Goal: Task Accomplishment & Management: Manage account settings

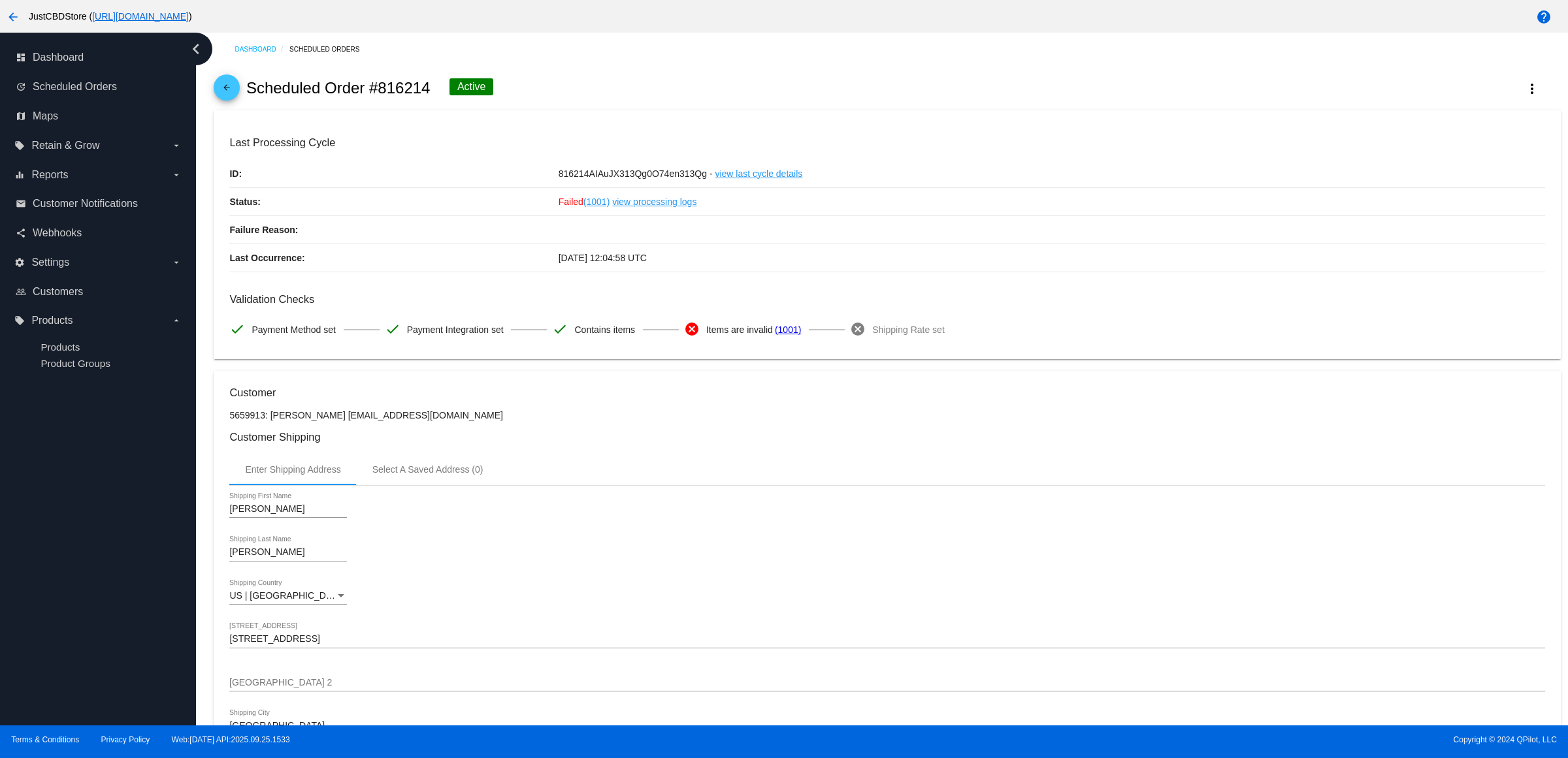
click at [234, 98] on mat-icon "arrow_back" at bounding box center [227, 90] width 16 height 16
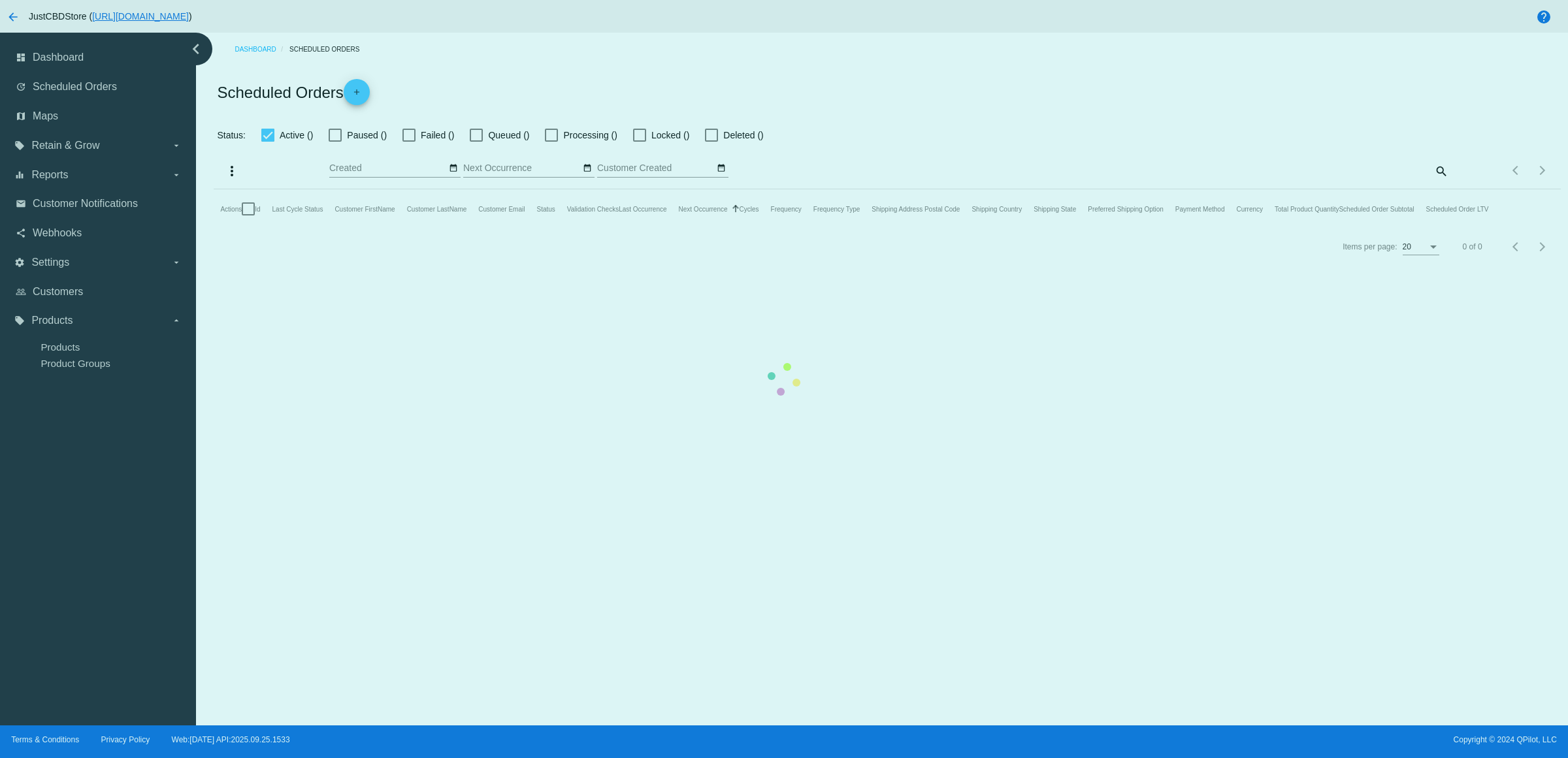
checkbox input "true"
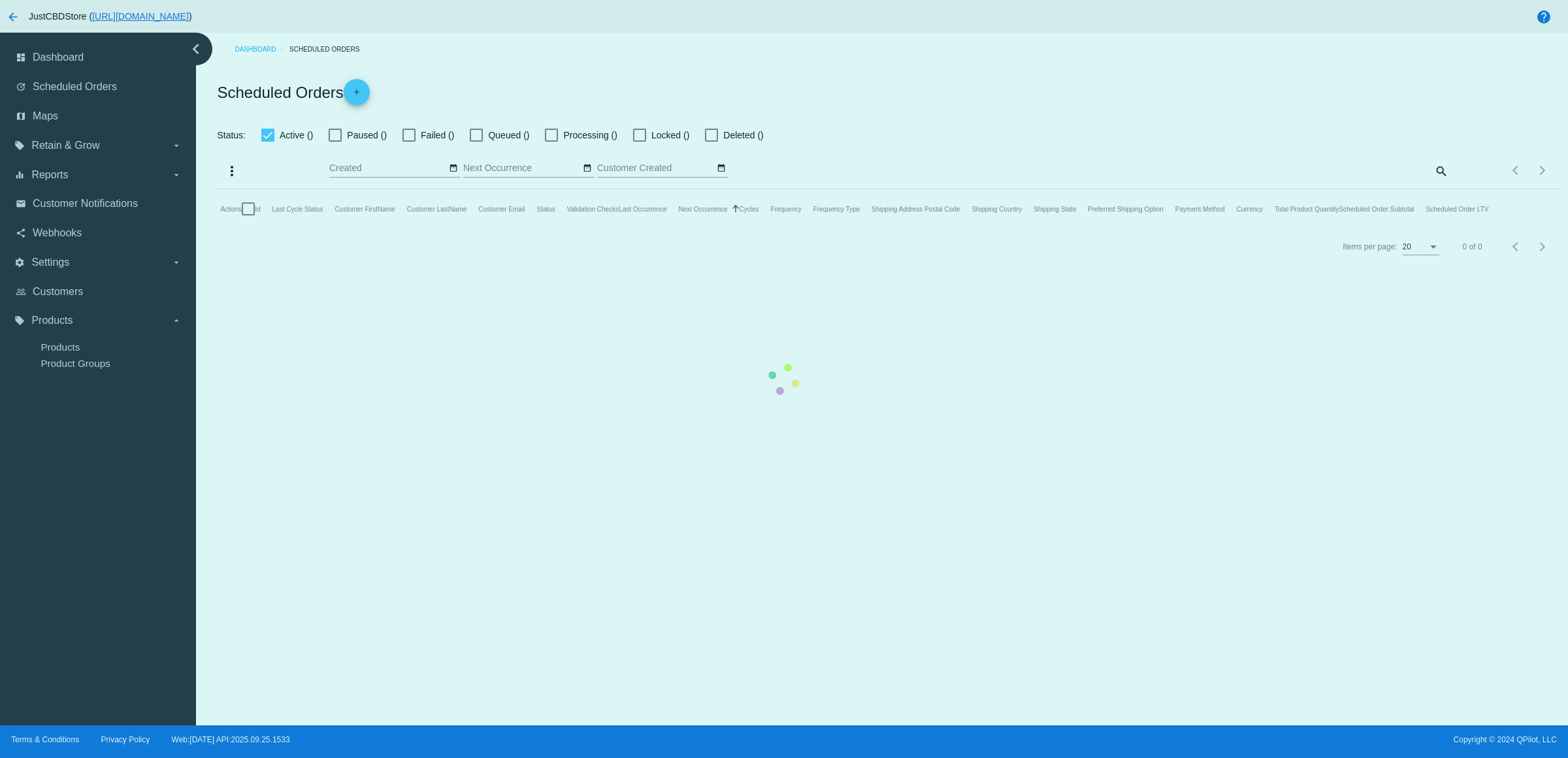
checkbox input "true"
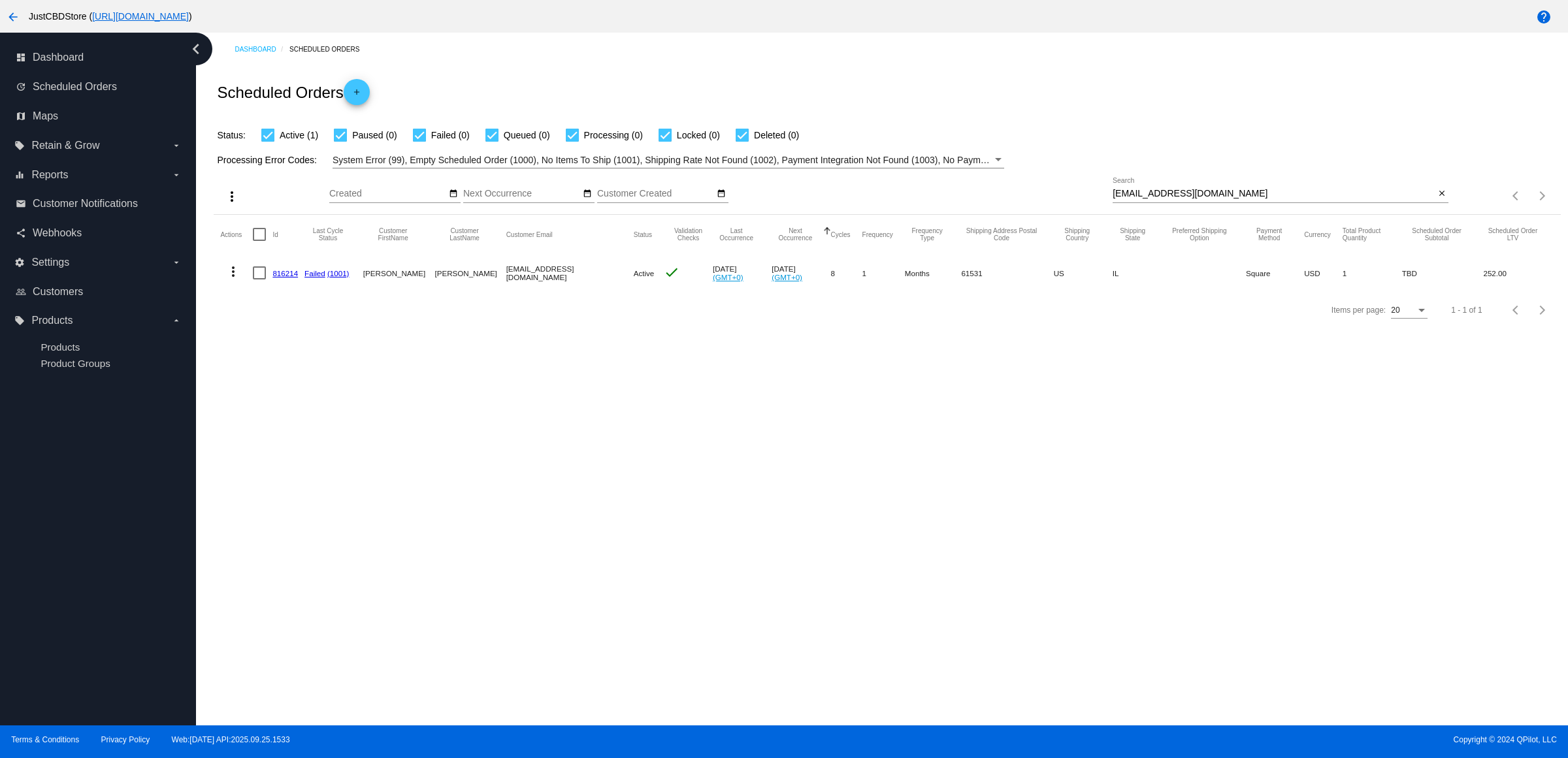
click at [1438, 199] on mat-icon "close" at bounding box center [1442, 194] width 9 height 11
click at [1438, 207] on mat-icon "search" at bounding box center [1441, 196] width 16 height 20
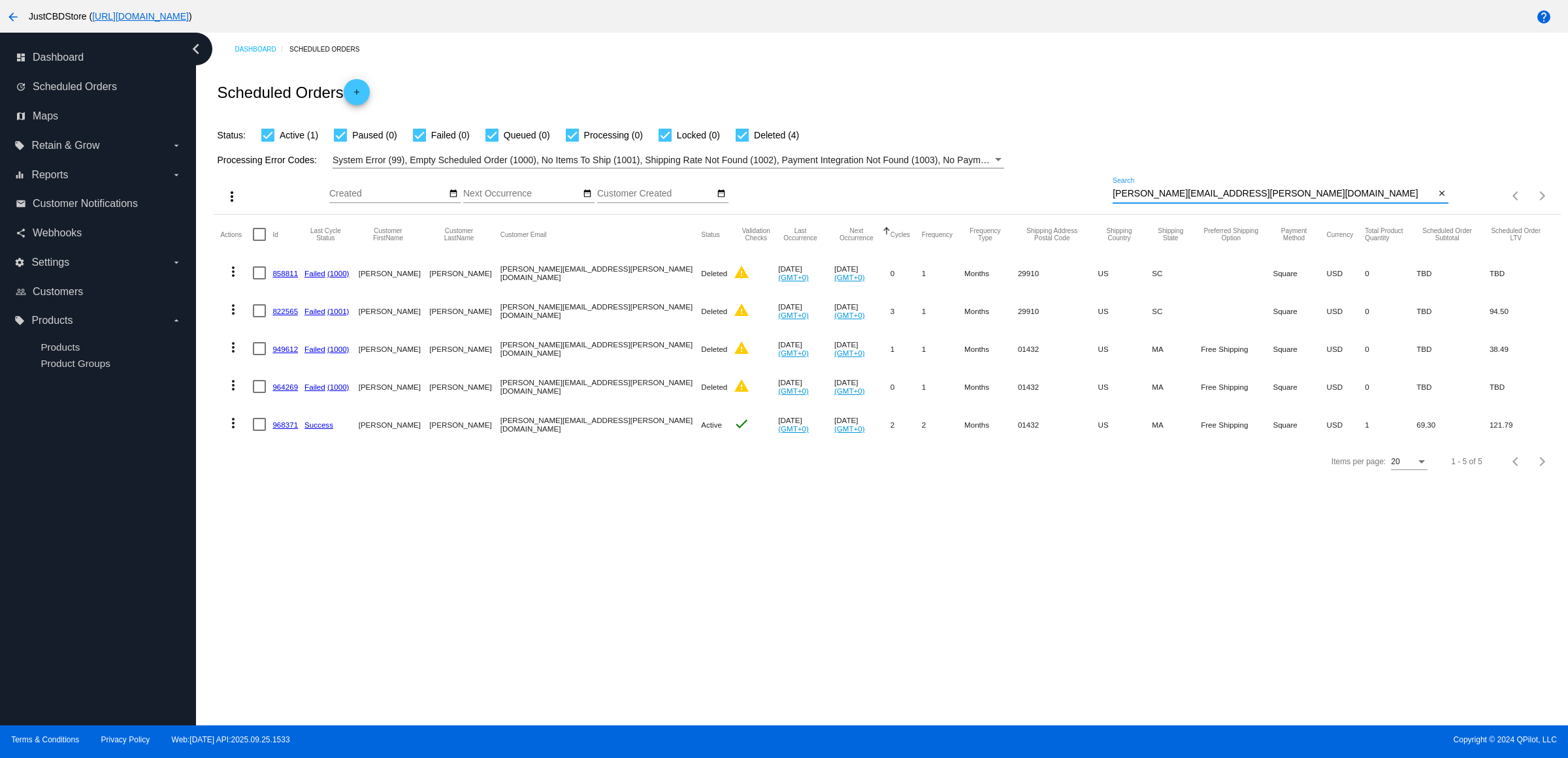
type input "[PERSON_NAME][EMAIL_ADDRESS][PERSON_NAME][DOMAIN_NAME]"
click at [288, 429] on link "968371" at bounding box center [285, 425] width 26 height 9
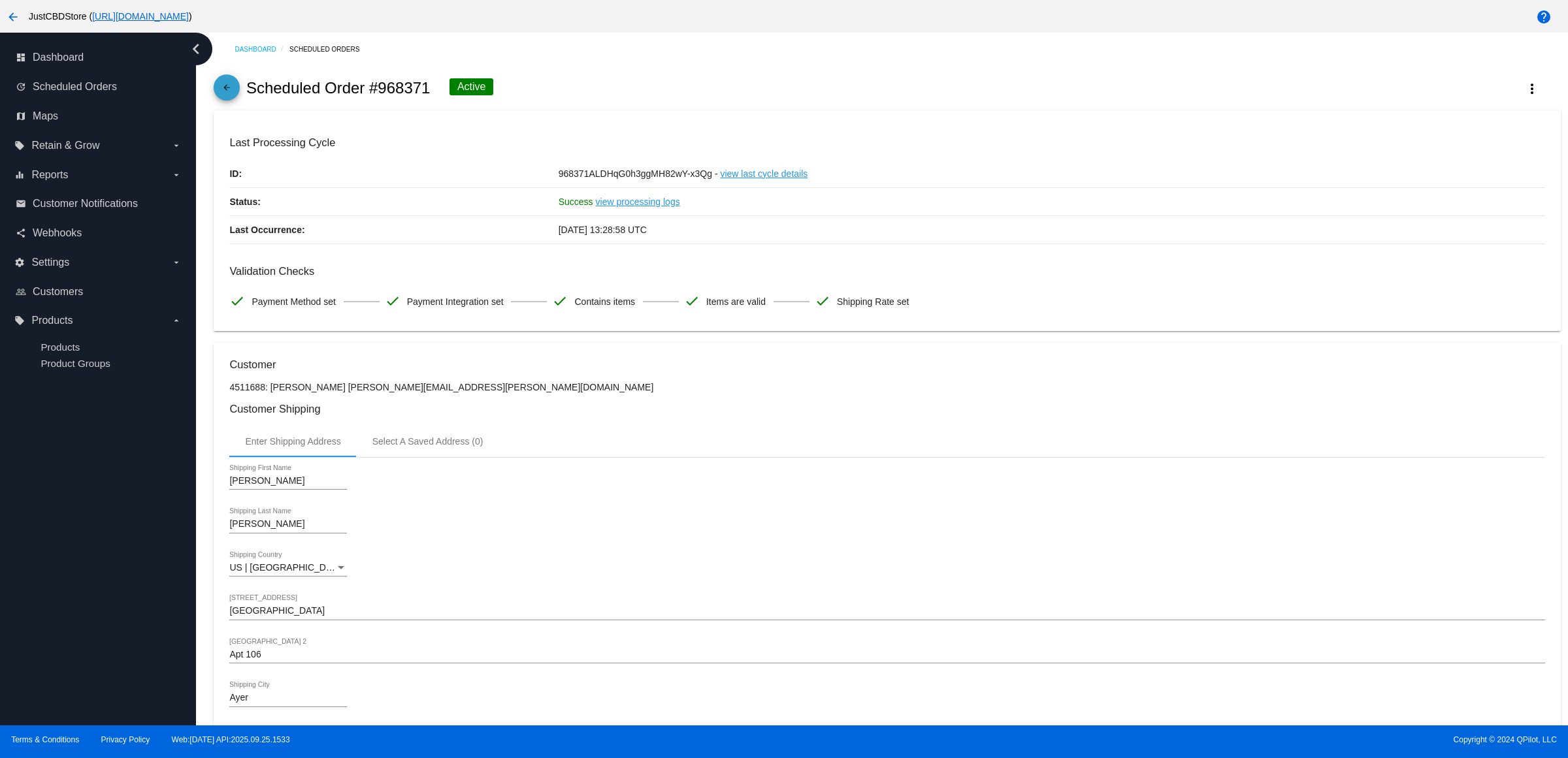
click at [227, 98] on mat-icon "arrow_back" at bounding box center [227, 90] width 16 height 16
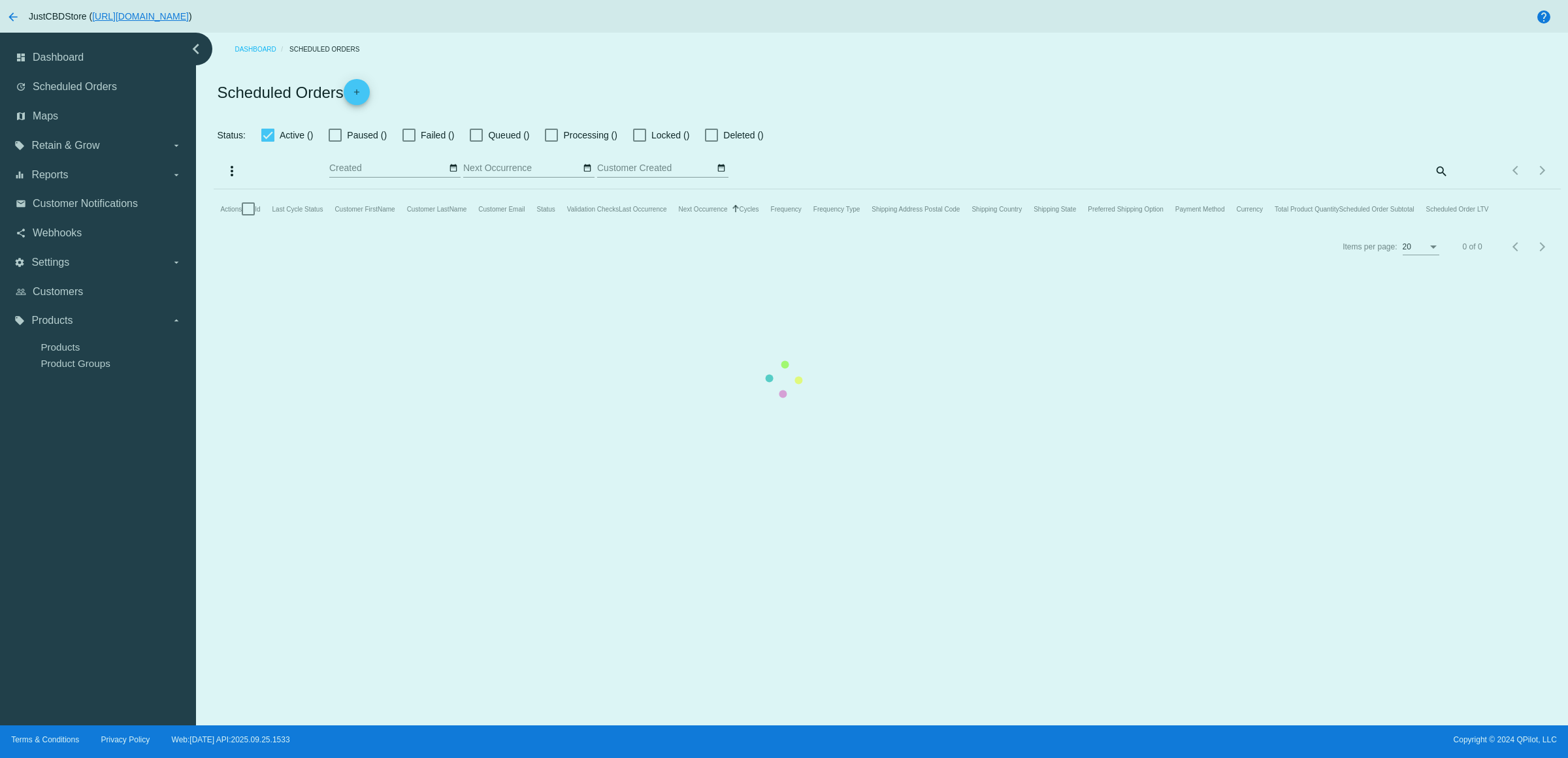
checkbox input "true"
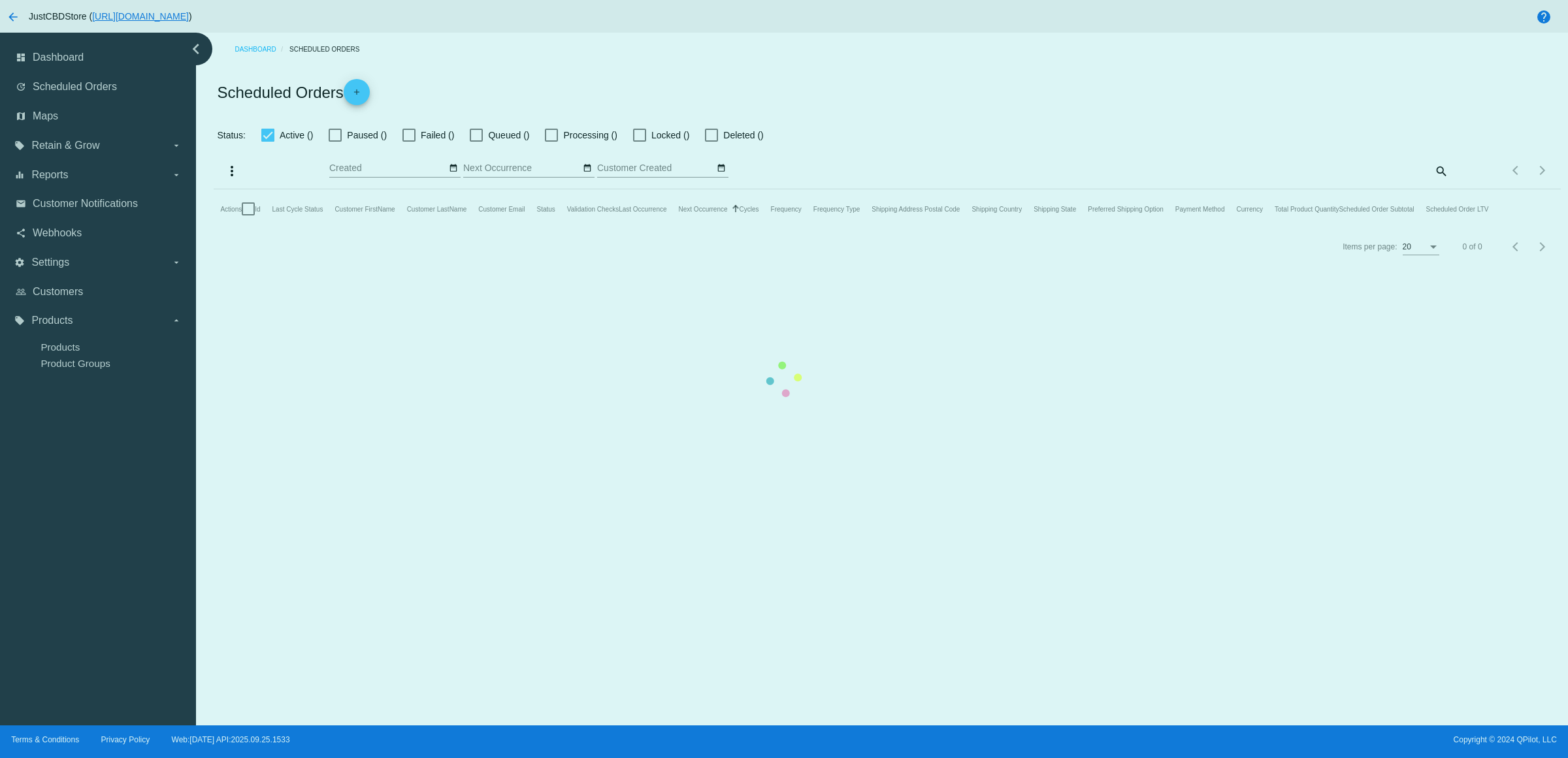
checkbox input "true"
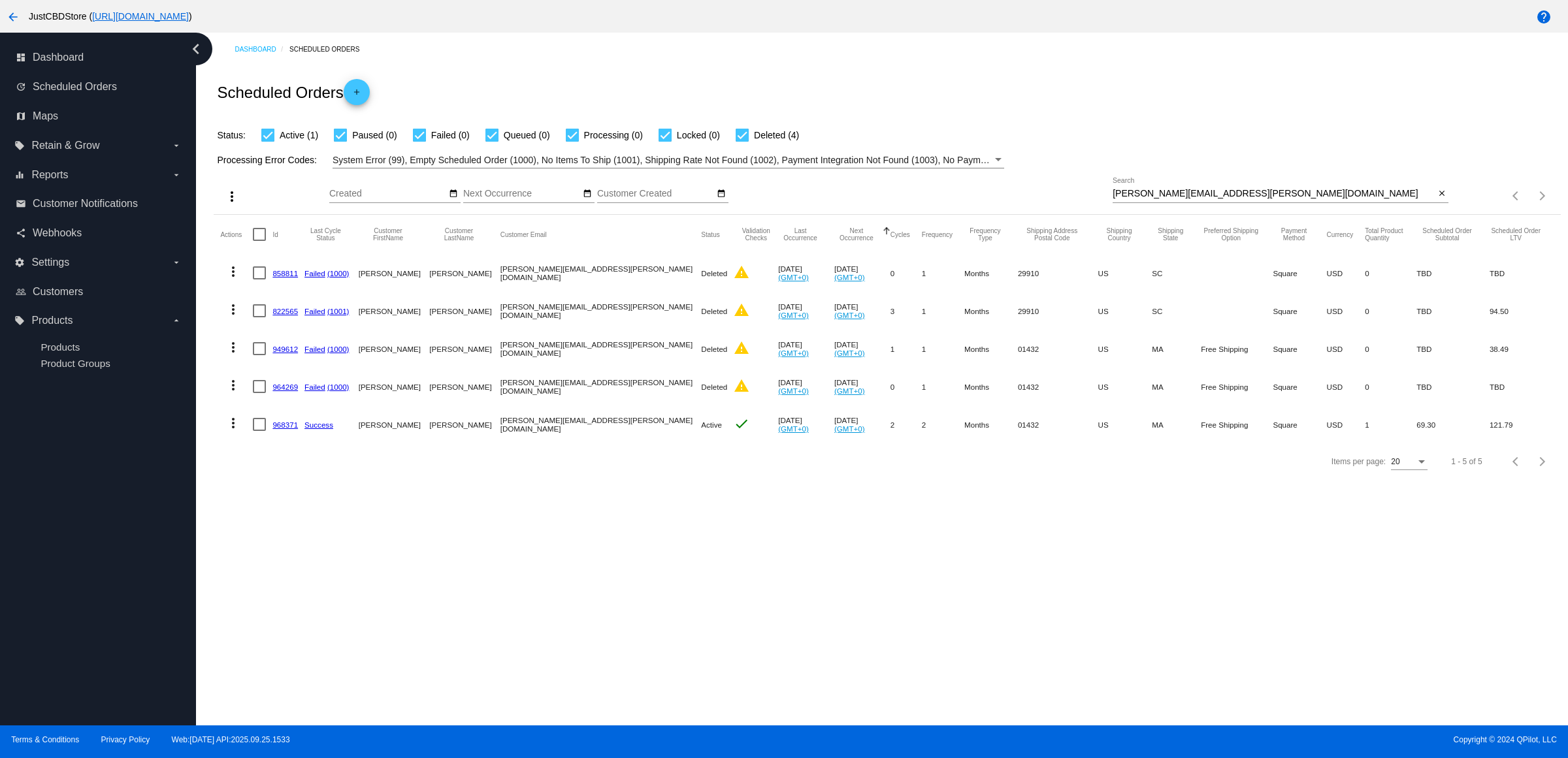
click at [297, 391] on link "964269" at bounding box center [285, 387] width 26 height 9
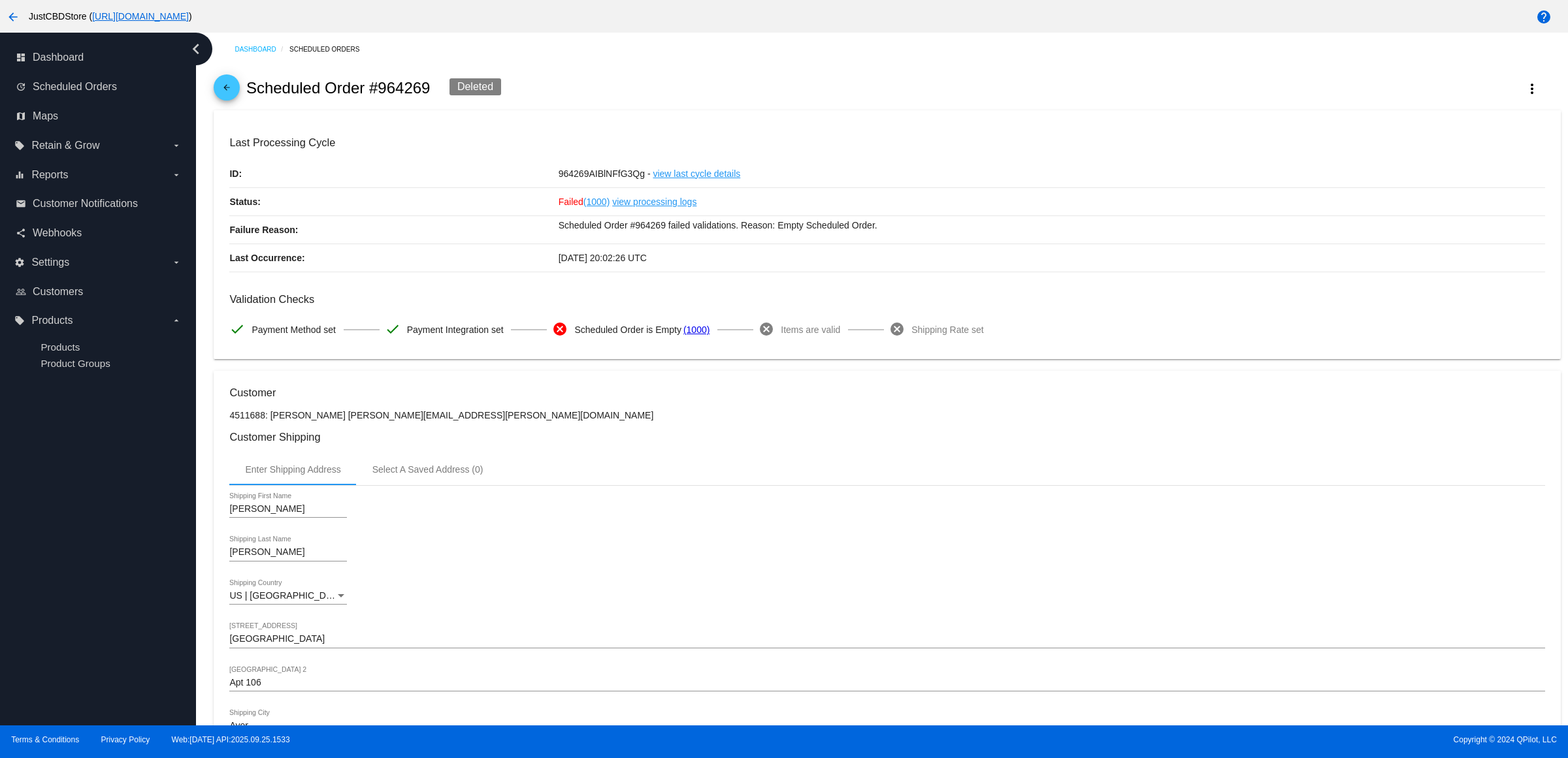
click at [234, 87] on span "arrow_back" at bounding box center [227, 90] width 16 height 32
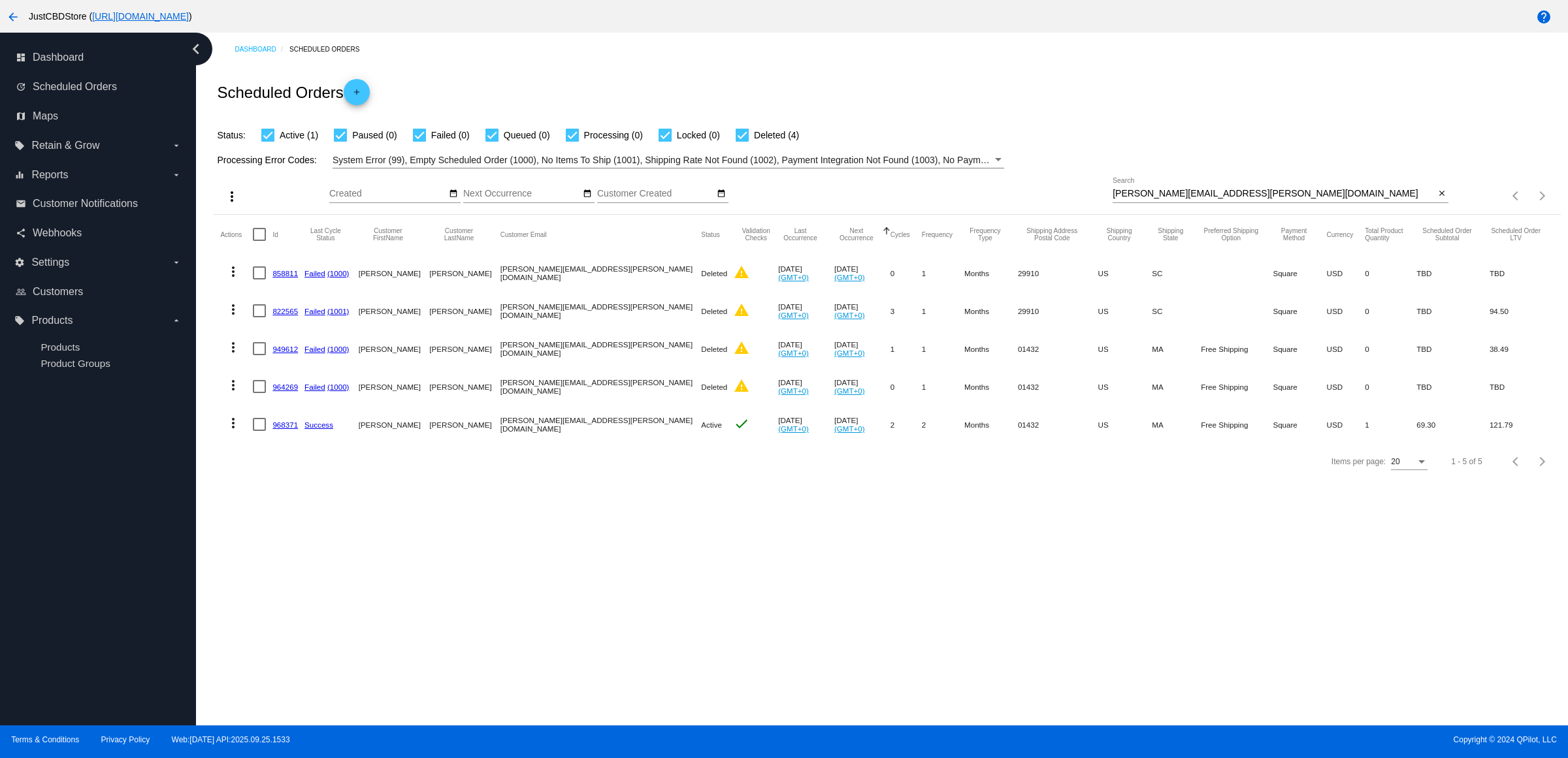
click at [294, 429] on link "968371" at bounding box center [285, 425] width 26 height 9
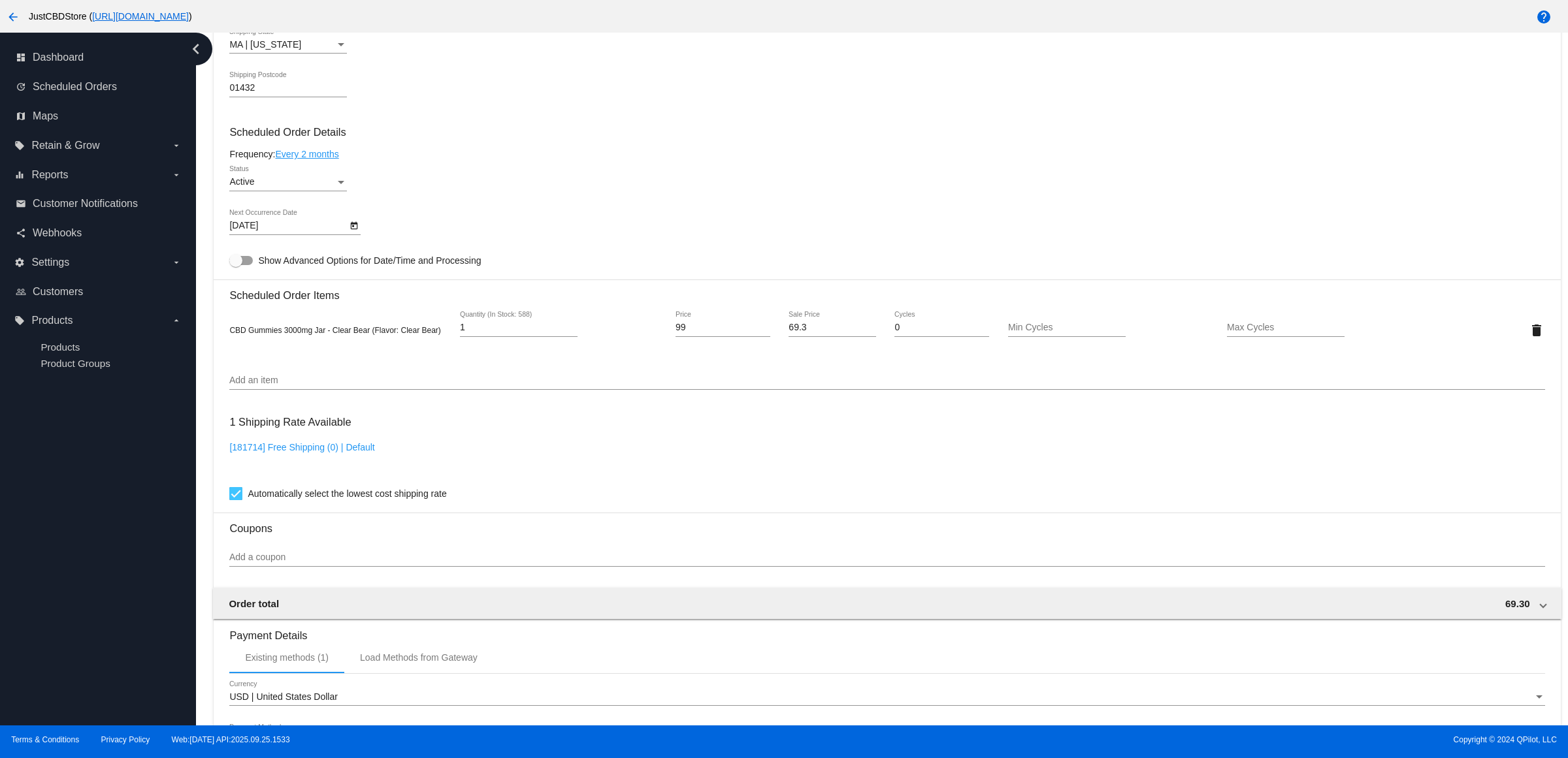
scroll to position [530, 0]
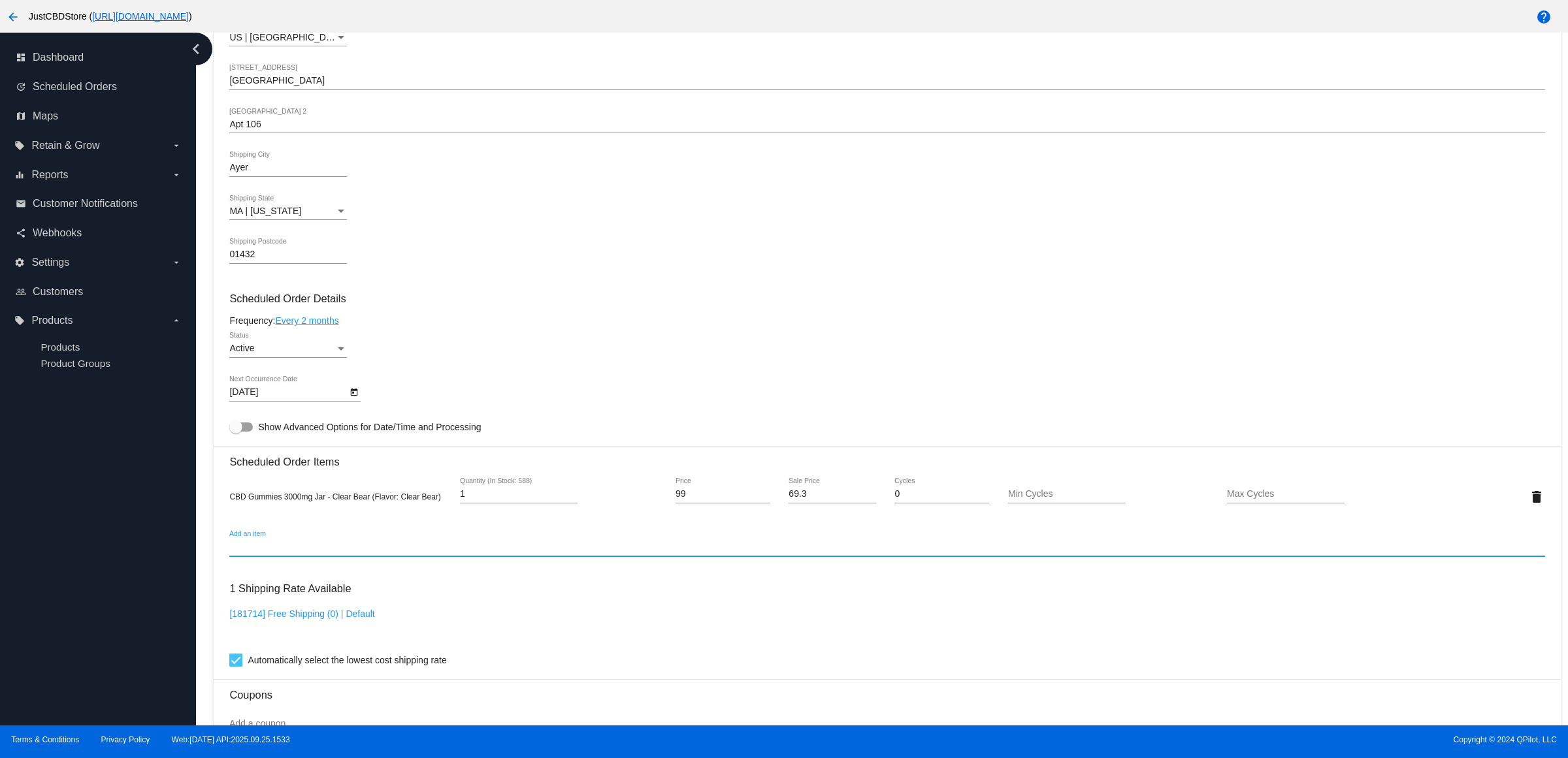
click at [386, 553] on input "Add an item" at bounding box center [887, 547] width 1316 height 11
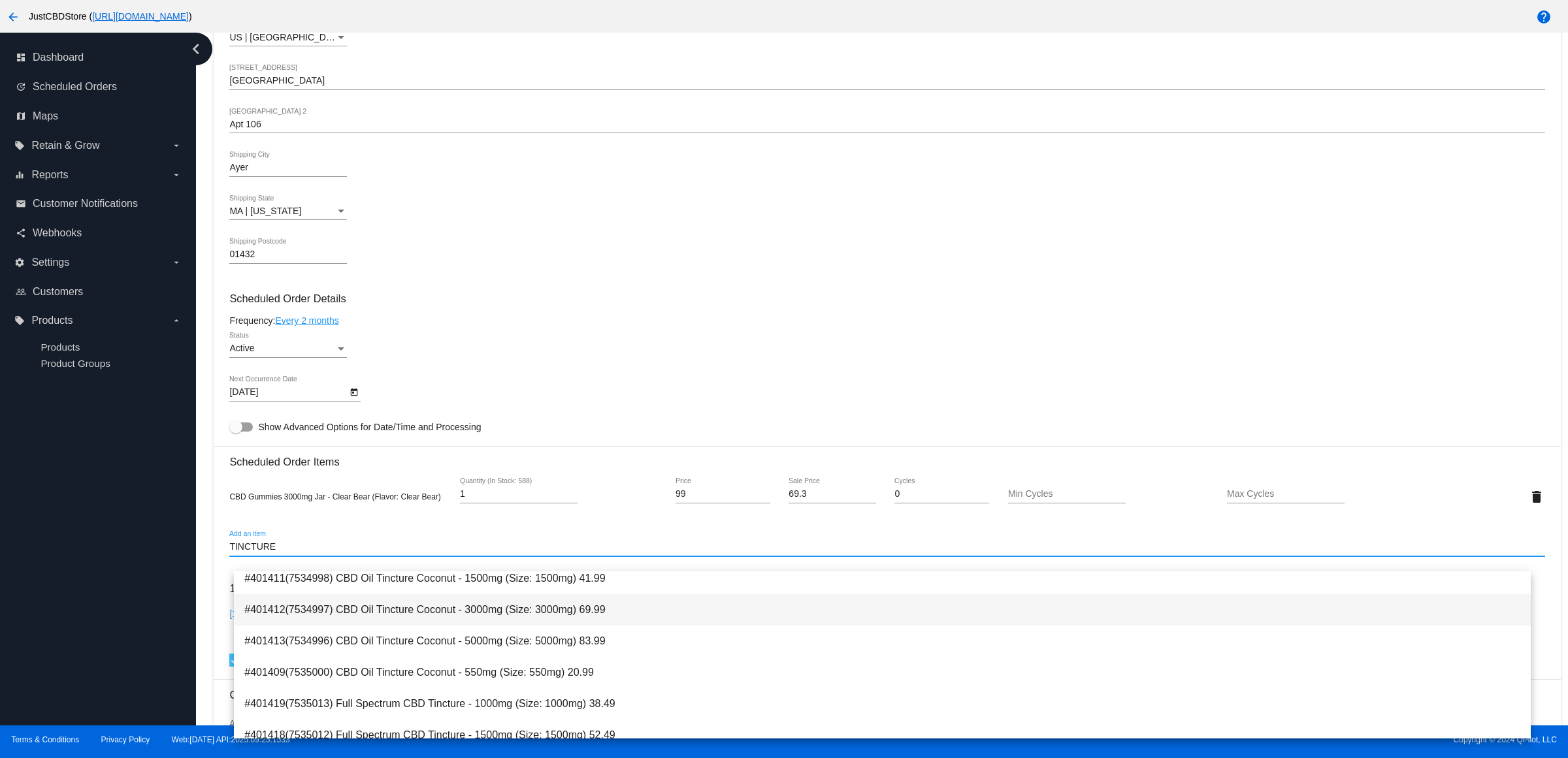
scroll to position [0, 0]
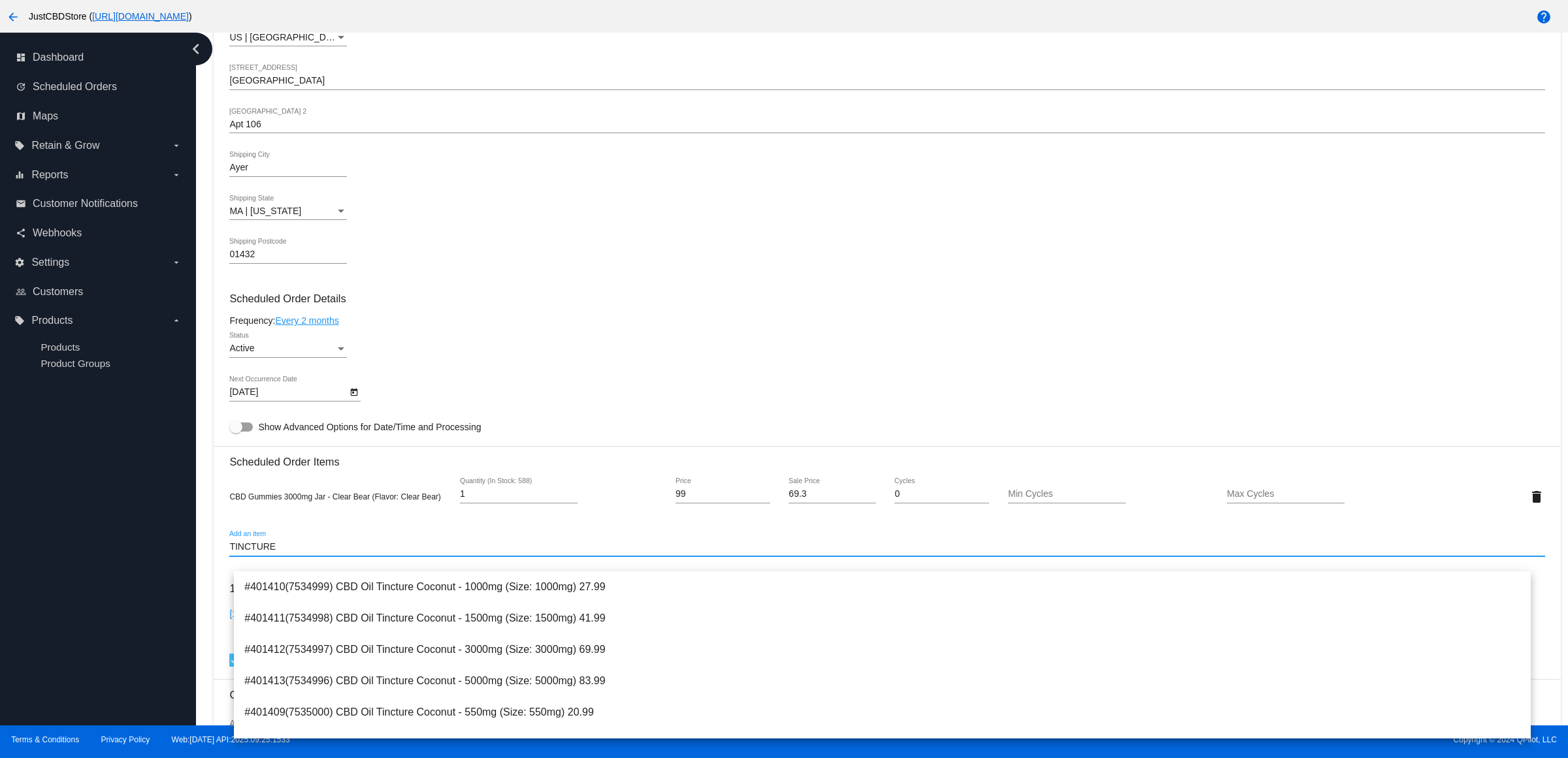
drag, startPoint x: 347, startPoint y: 565, endPoint x: 123, endPoint y: 564, distance: 224.0
click at [123, 564] on div "dashboard Dashboard update Scheduled Orders map Maps local_offer Retain & Grow …" at bounding box center [784, 379] width 1568 height 693
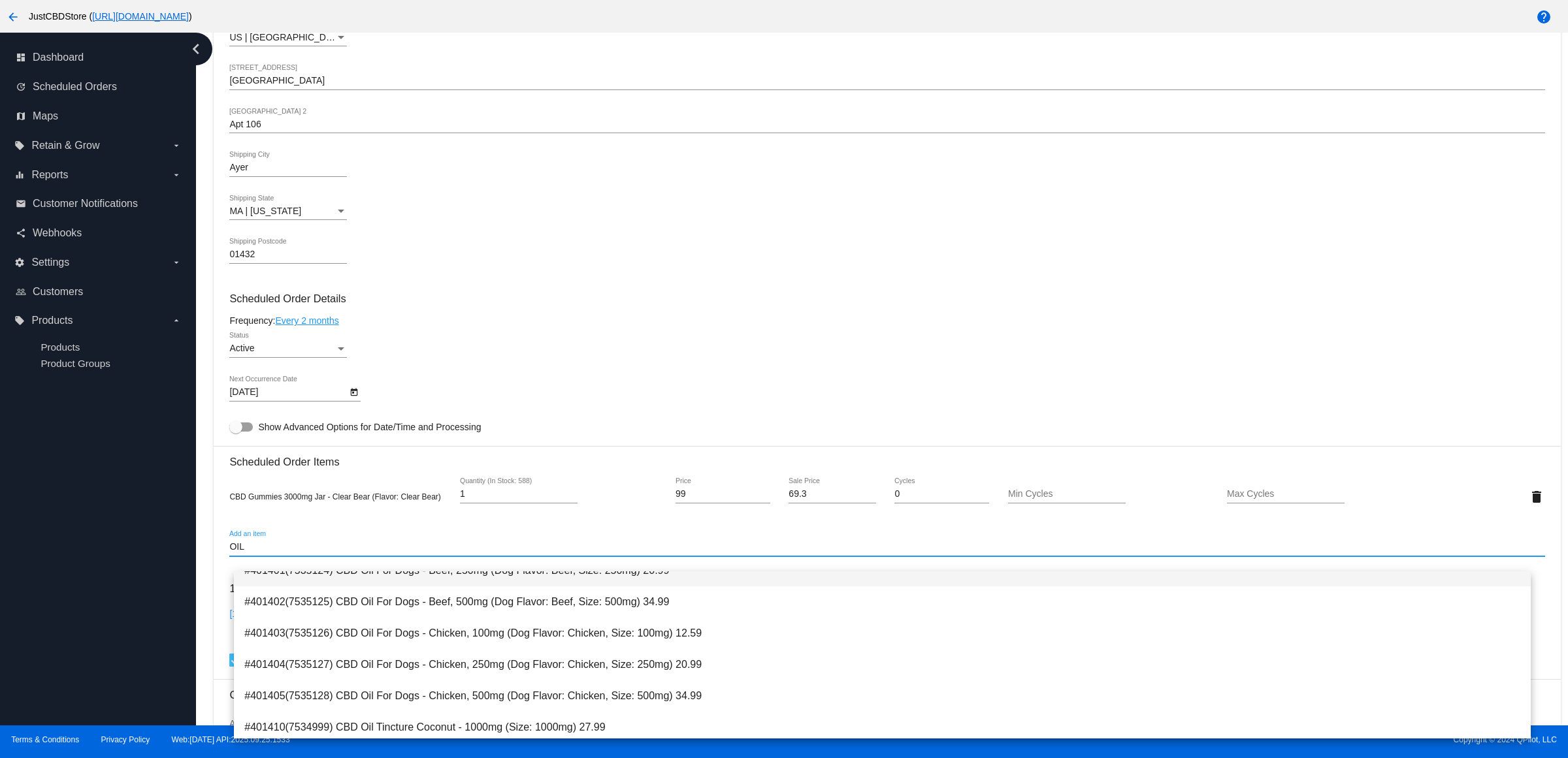
scroll to position [376, 0]
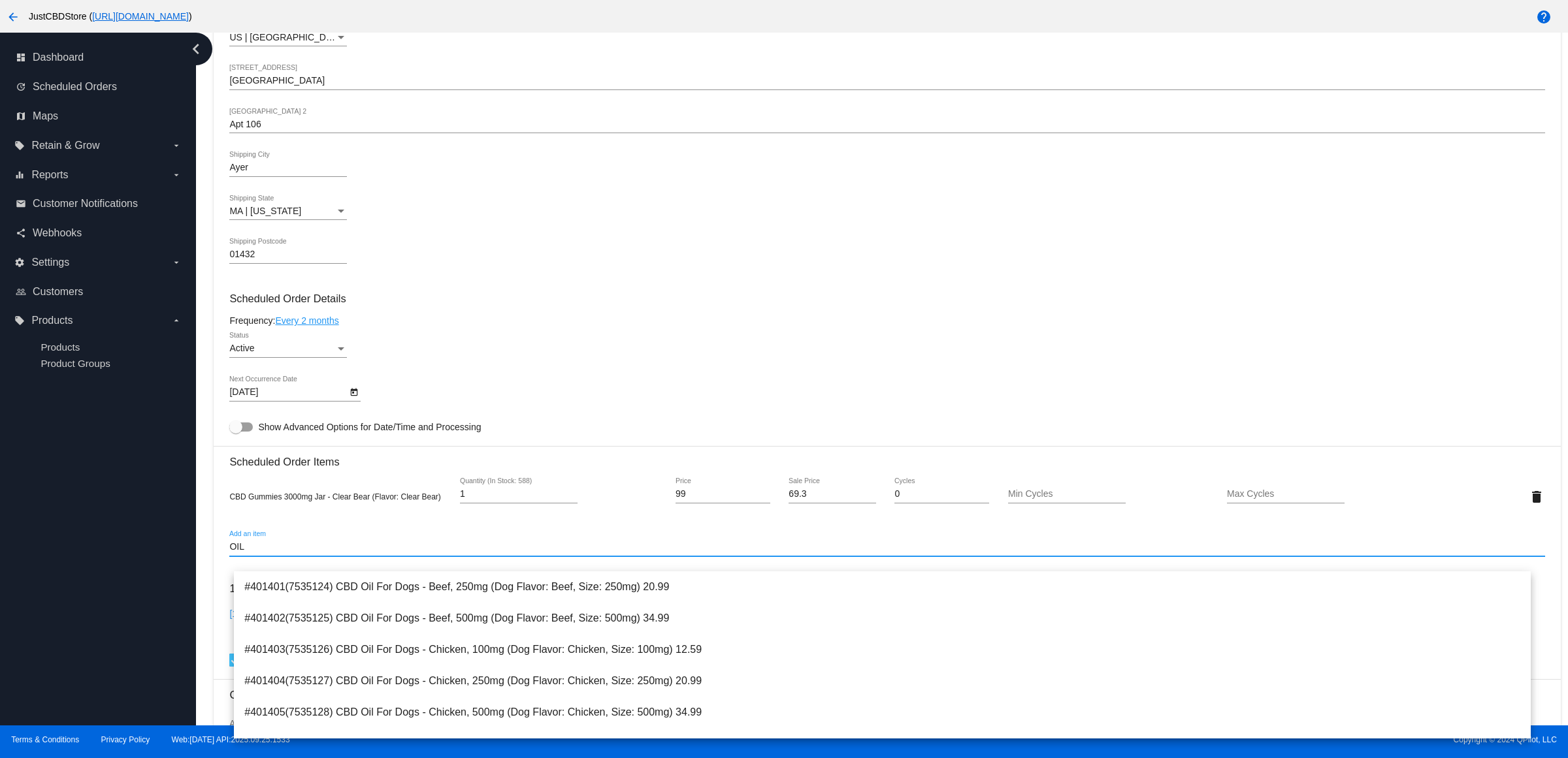
click at [348, 549] on div "OIL Add an item" at bounding box center [887, 544] width 1316 height 26
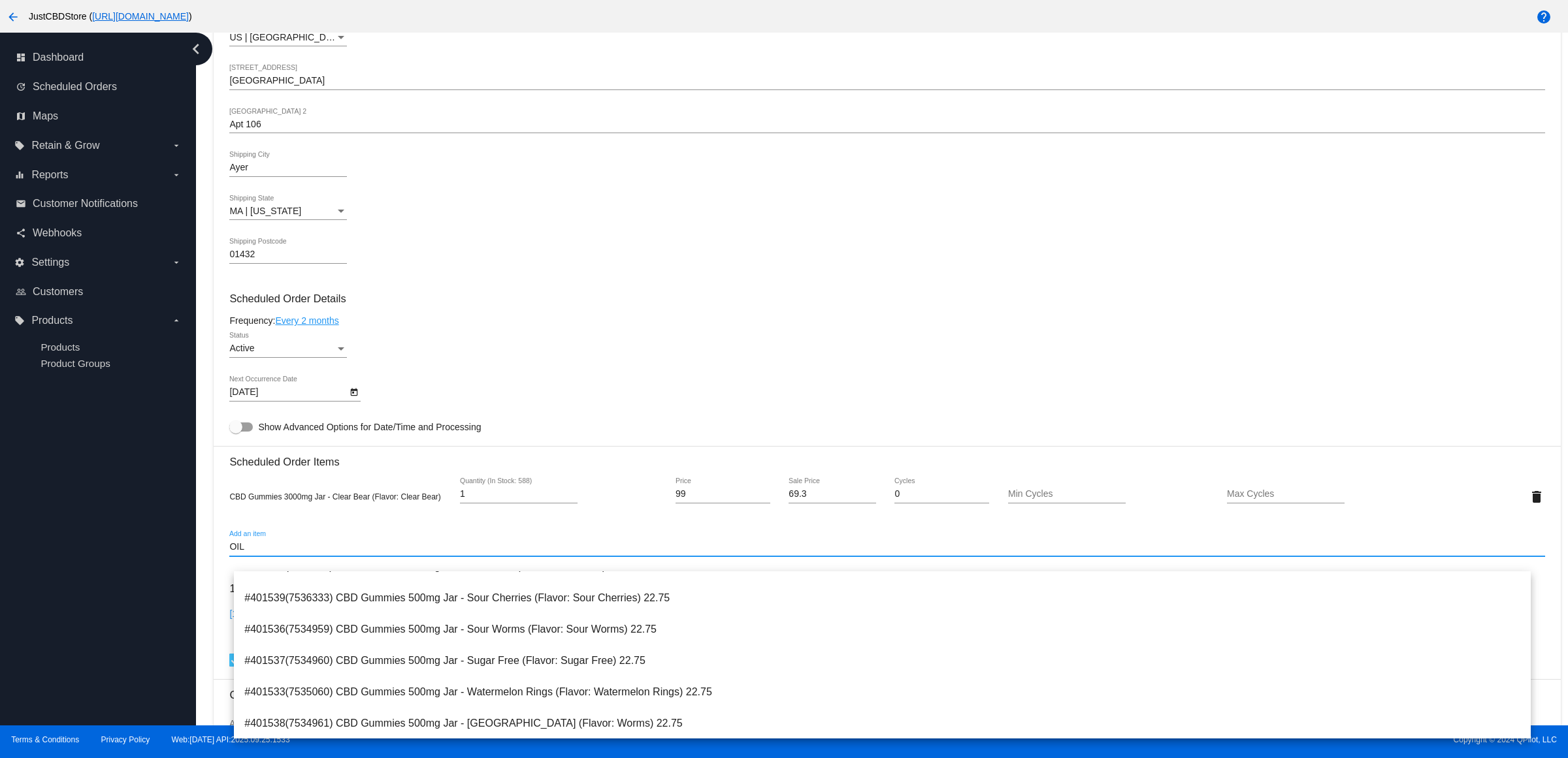
drag, startPoint x: 342, startPoint y: 561, endPoint x: 52, endPoint y: 566, distance: 290.0
click at [54, 566] on div "dashboard Dashboard update Scheduled Orders map Maps local_offer Retain & Grow …" at bounding box center [784, 379] width 1568 height 693
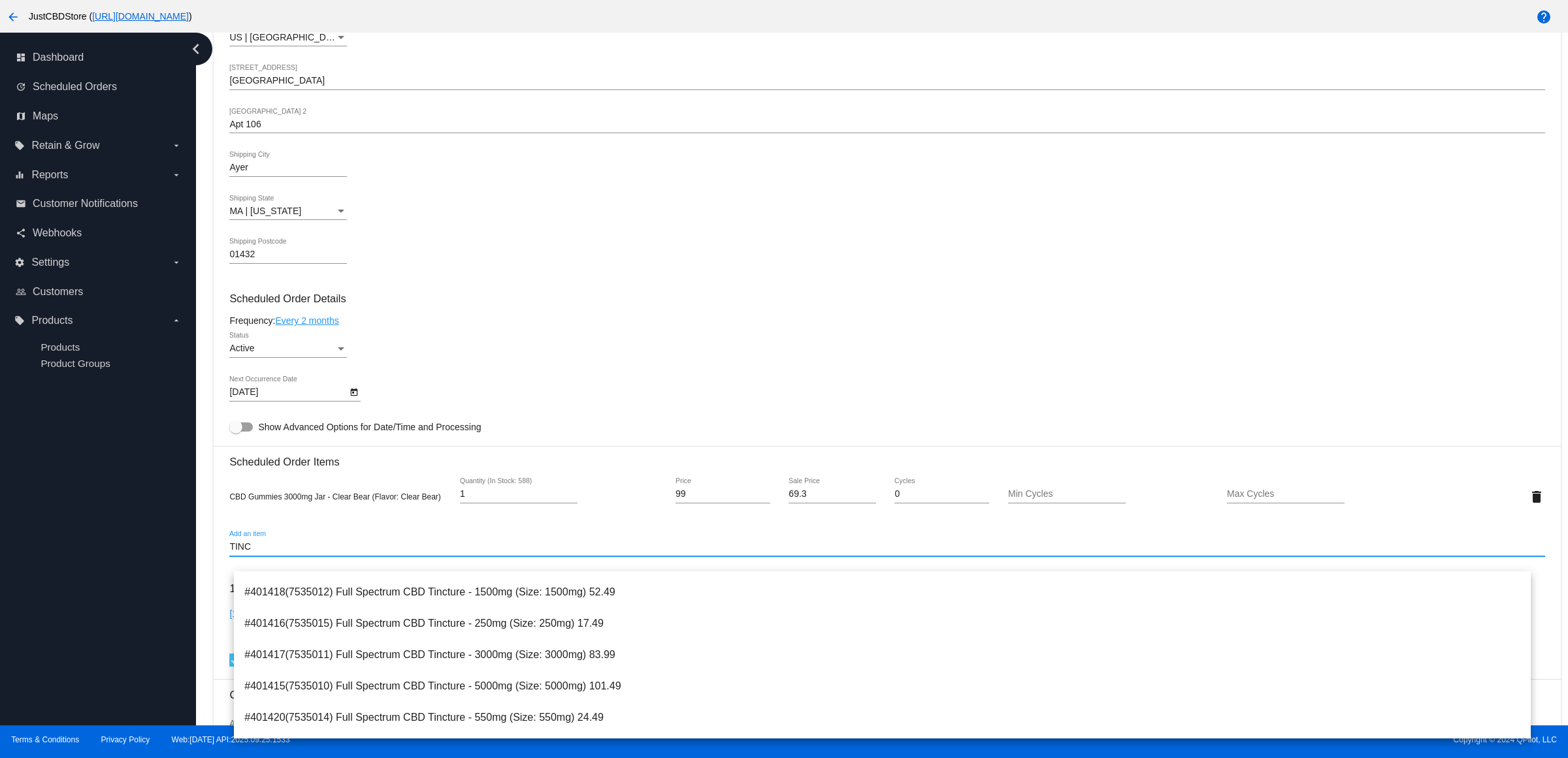
scroll to position [0, 0]
type input "TINC"
